Goal: Task Accomplishment & Management: Manage account settings

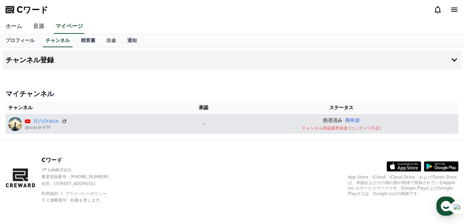
click at [357, 118] on button "再申請" at bounding box center [352, 120] width 15 height 7
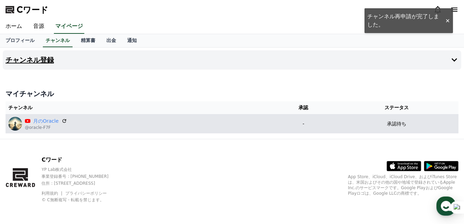
scroll to position [1, 0]
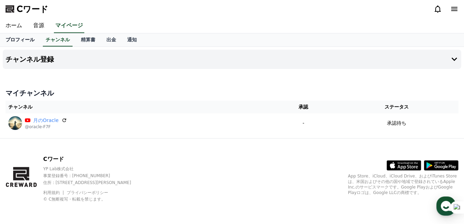
click at [13, 44] on link "プロフィール" at bounding box center [20, 39] width 40 height 13
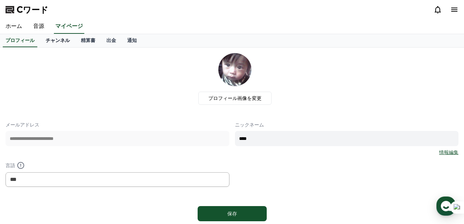
click at [49, 45] on link "チャンネル" at bounding box center [57, 40] width 35 height 13
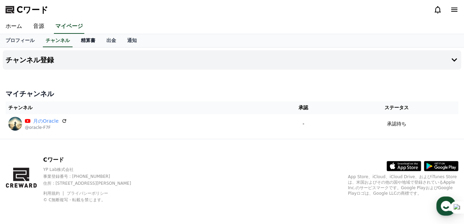
click at [81, 40] on font "精算書" at bounding box center [88, 41] width 15 height 6
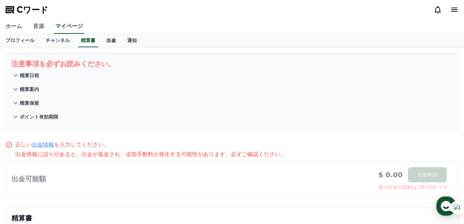
click at [101, 35] on link "出金" at bounding box center [111, 40] width 21 height 13
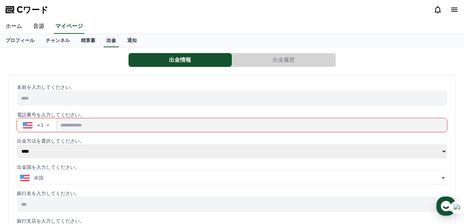
click at [106, 41] on font "出金" at bounding box center [111, 41] width 10 height 6
click at [127, 42] on font "通知" at bounding box center [132, 41] width 10 height 6
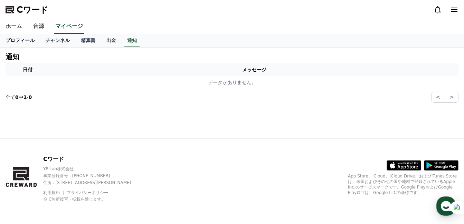
click at [20, 44] on link "プロフィール" at bounding box center [20, 40] width 40 height 13
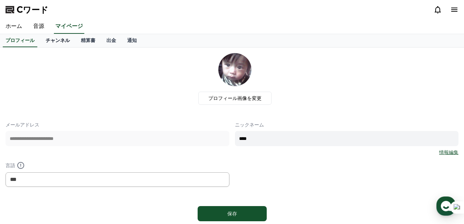
click at [46, 41] on font "チャンネル" at bounding box center [58, 41] width 24 height 6
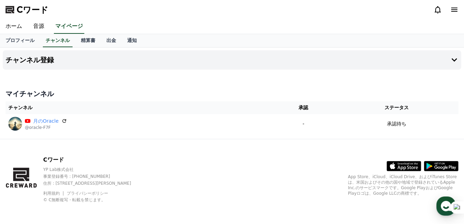
scroll to position [1, 0]
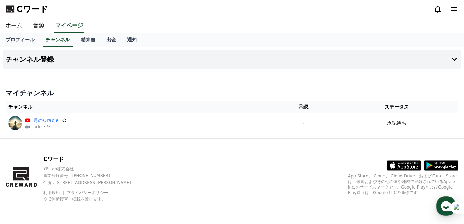
click at [215, 179] on div "Cワード YP Lab株式会社 事業登録番号 : 655-81-03655 住所 : 京畿道金浦市陽村邑陽谷路495, 3階305-BI16号 利用規約 プラ…" at bounding box center [232, 182] width 464 height 86
